Goal: Complete application form: Complete application form

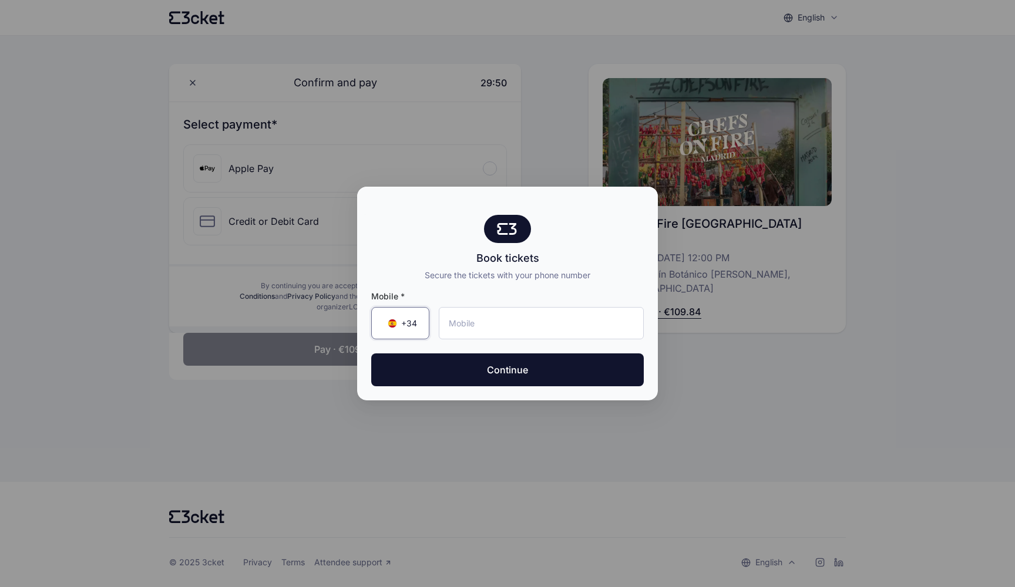
click at [412, 311] on div "+34 ▼" at bounding box center [400, 323] width 58 height 32
click at [412, 314] on div "+34 ▲ Portugal +351 Spain (España) +34 Belgium (België) +32 Brazil (Brasil) +55…" at bounding box center [400, 323] width 58 height 32
click at [416, 325] on span "+34" at bounding box center [409, 324] width 16 height 12
click at [417, 352] on input "Search by country name or country code" at bounding box center [460, 358] width 177 height 32
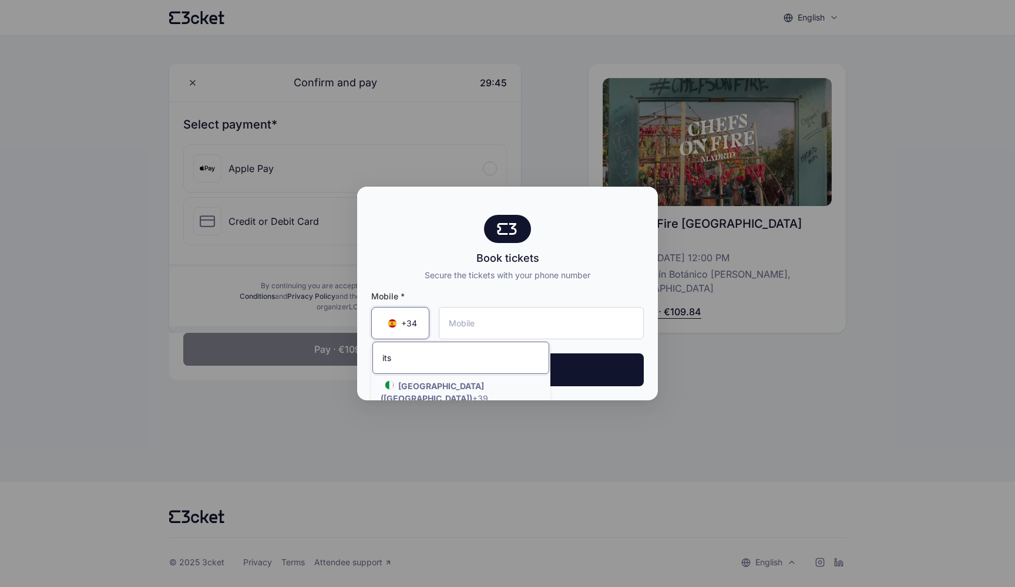
type input "its"
click at [428, 391] on div "Mobile * +34 ▲ its Italy (Italia) +39 Italy (Italia) +39 Mauritania (‫موريتانيا…" at bounding box center [507, 340] width 301 height 119
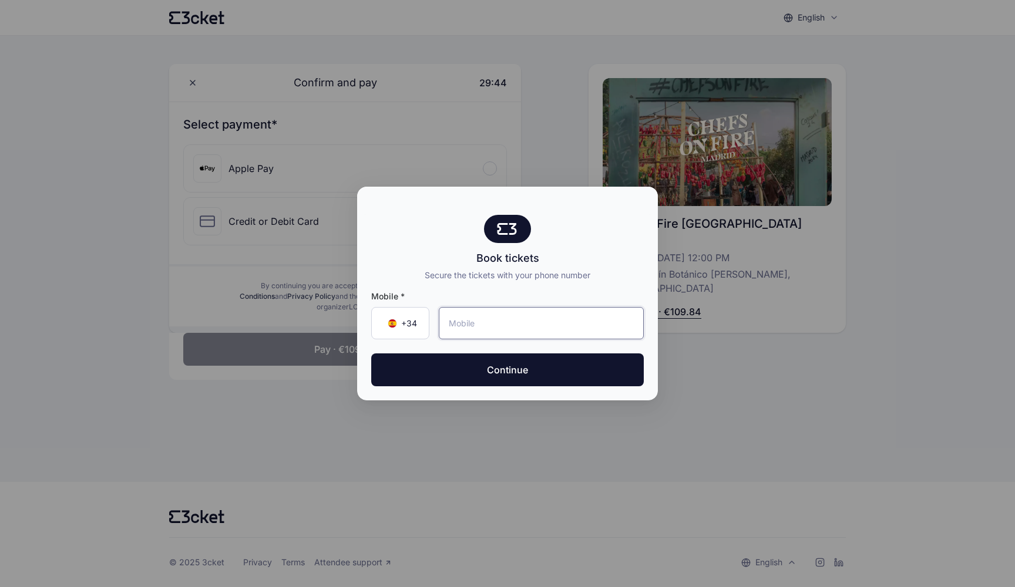
click at [498, 322] on input "tel" at bounding box center [541, 323] width 205 height 32
click at [382, 316] on div "+34 ▼" at bounding box center [400, 323] width 58 height 32
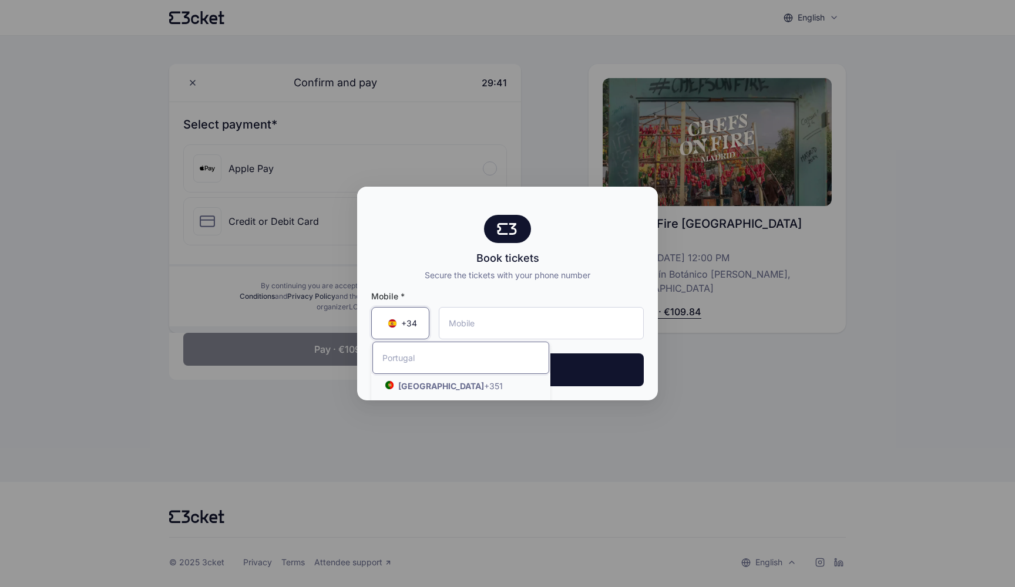
click at [438, 369] on input "Search by country name or country code" at bounding box center [460, 358] width 177 height 32
type input "ita"
click at [434, 390] on strong "Italy (Italia)" at bounding box center [432, 392] width 103 height 22
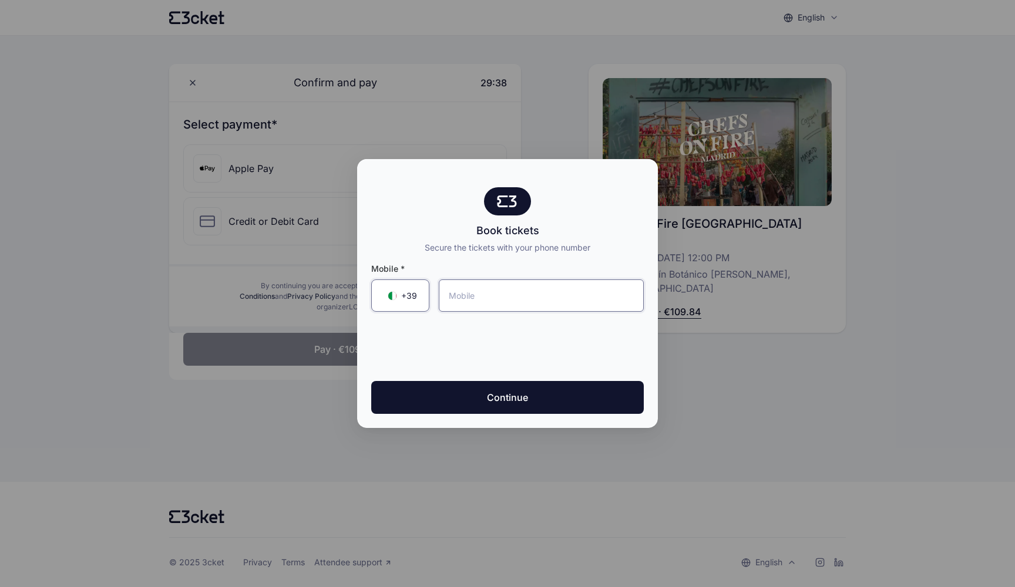
click at [513, 293] on input "tel" at bounding box center [541, 296] width 205 height 32
type input "348 566 7328"
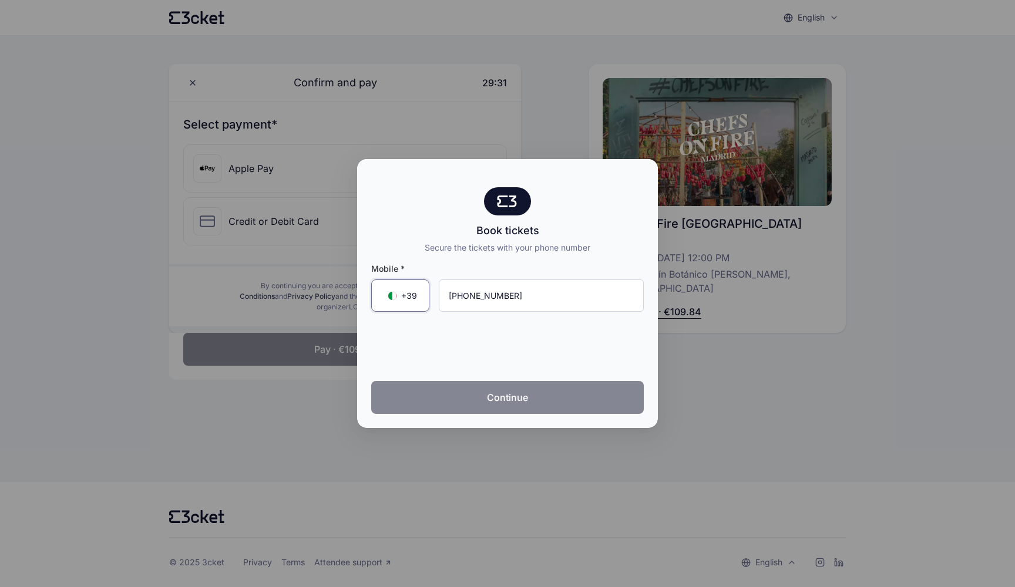
click at [533, 388] on button "Continue" at bounding box center [507, 397] width 273 height 33
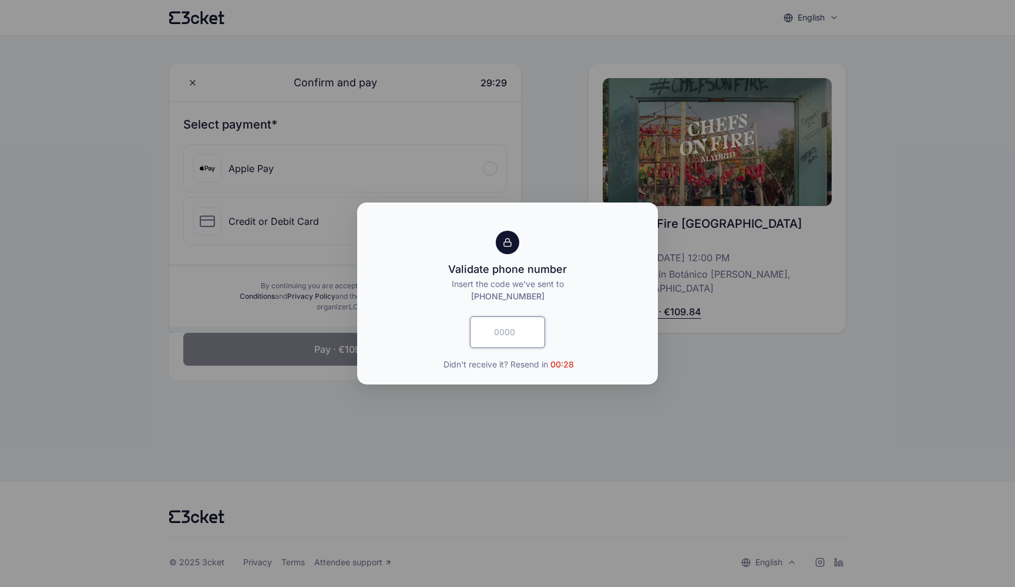
click at [513, 340] on input "text" at bounding box center [507, 333] width 75 height 32
type input "4052"
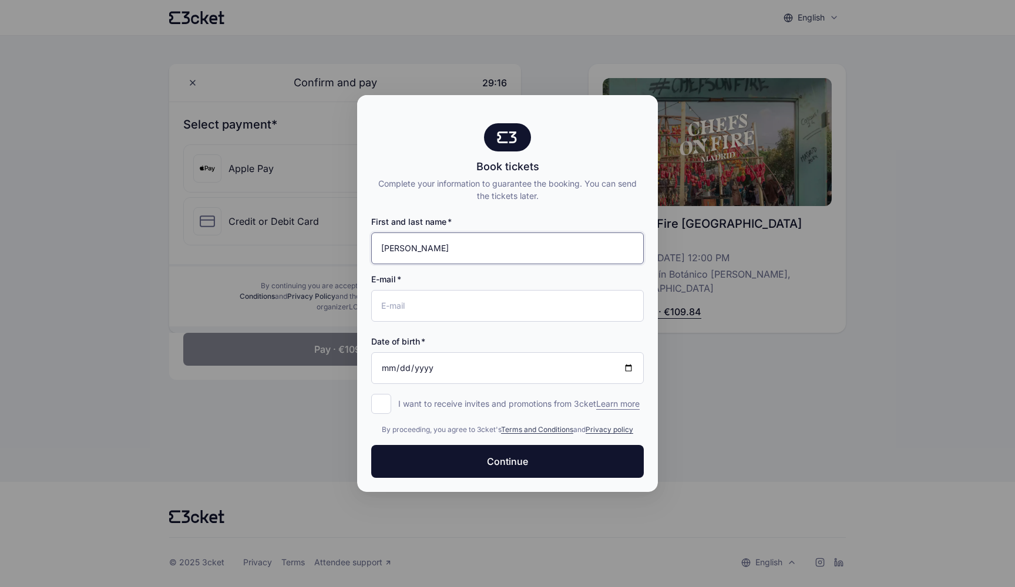
type input "brando iacono"
type input "brando.iacono@gmail.com"
type input "1994-08-04"
click at [510, 352] on input "1994-08-04" at bounding box center [507, 368] width 273 height 32
click at [554, 336] on div "Date of birth" at bounding box center [507, 342] width 273 height 12
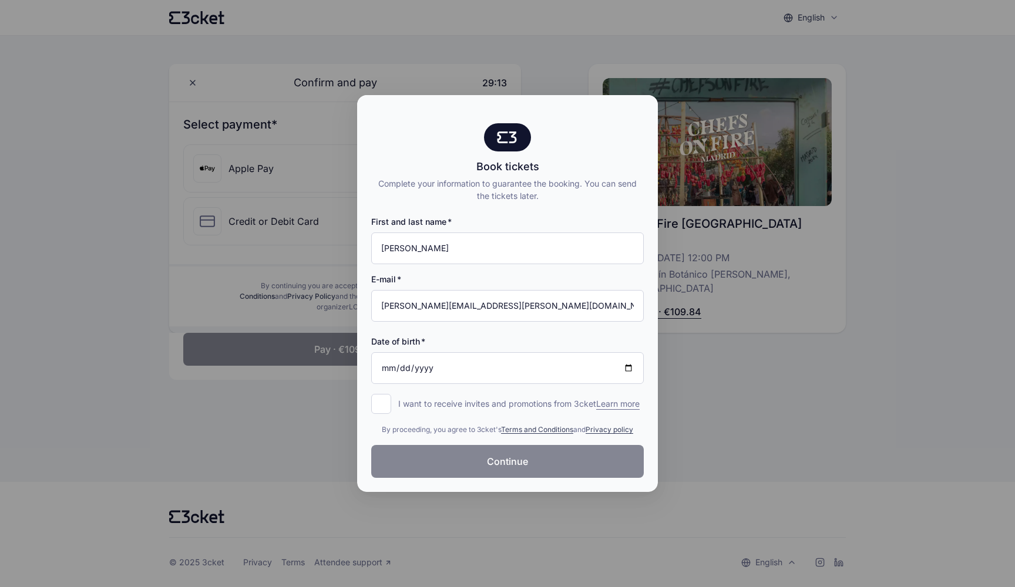
click at [498, 469] on span "Continue" at bounding box center [507, 462] width 41 height 14
click at [462, 363] on input "1994-08-04" at bounding box center [507, 368] width 273 height 32
click at [449, 363] on input "1994-08-04" at bounding box center [507, 368] width 273 height 32
click at [494, 362] on input "1994-08-04" at bounding box center [507, 368] width 273 height 32
click at [542, 246] on input "brando iacono" at bounding box center [507, 249] width 273 height 32
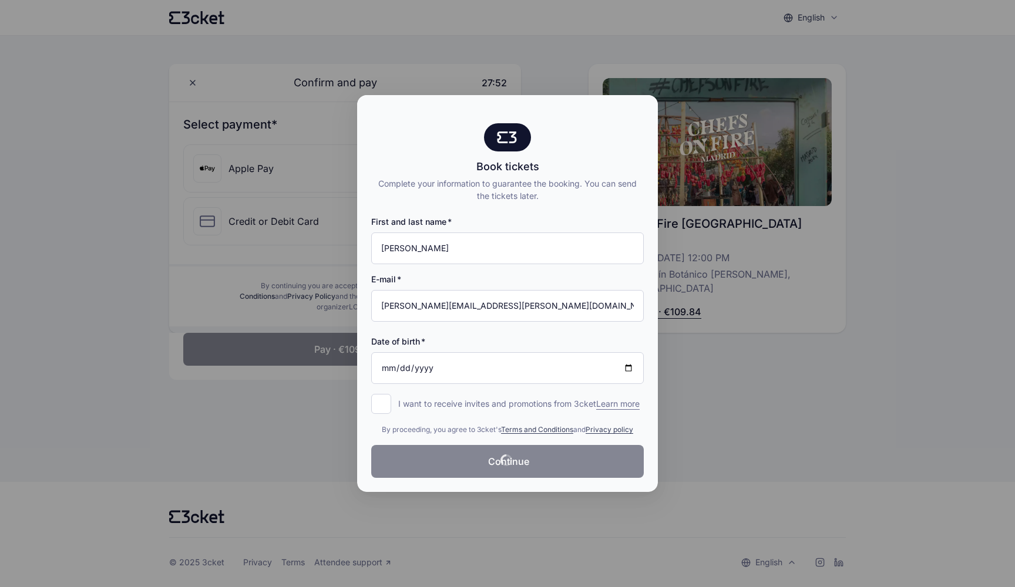
click at [385, 396] on input "I want to receive invites and promotions from 3cket Learn more form.register.op…" at bounding box center [381, 404] width 20 height 20
checkbox input "true"
click at [264, 337] on div at bounding box center [507, 293] width 1015 height 587
click at [489, 251] on input "brando iacono" at bounding box center [507, 249] width 273 height 32
type input "brando iacon0"
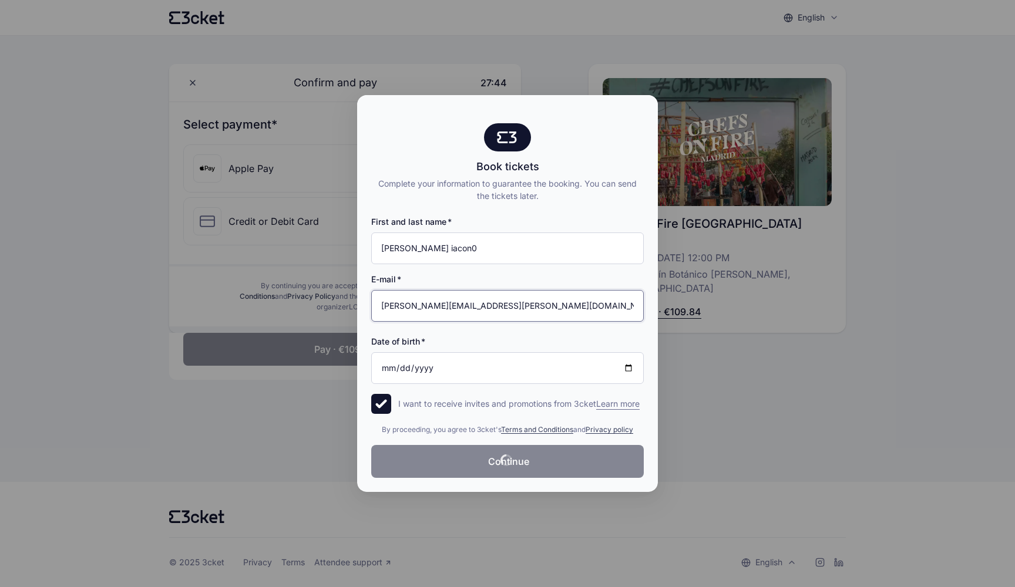
click at [517, 295] on input "brando.iacono@gmail.com" at bounding box center [507, 306] width 273 height 32
type input "brando.iacono@gmail.com"
click at [510, 374] on input "1994-08-04" at bounding box center [507, 368] width 273 height 32
click at [493, 371] on input "1994-08-04" at bounding box center [507, 368] width 273 height 32
click at [432, 363] on input "1994-08-04" at bounding box center [507, 368] width 273 height 32
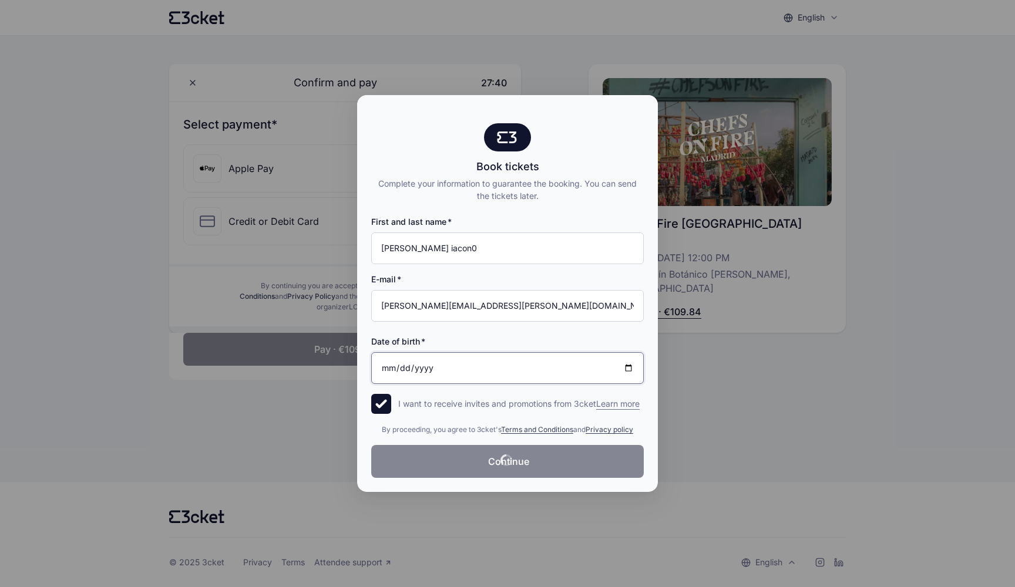
click at [432, 363] on input "1994-08-04" at bounding box center [507, 368] width 273 height 32
click at [509, 361] on input "1994-08-04" at bounding box center [507, 368] width 273 height 32
click at [514, 405] on p "I want to receive invites and promotions from 3cket Learn more" at bounding box center [518, 404] width 241 height 12
click at [391, 405] on input "I want to receive invites and promotions from 3cket Learn more form.register.op…" at bounding box center [381, 404] width 20 height 20
checkbox input "false"
